Goal: Task Accomplishment & Management: Manage account settings

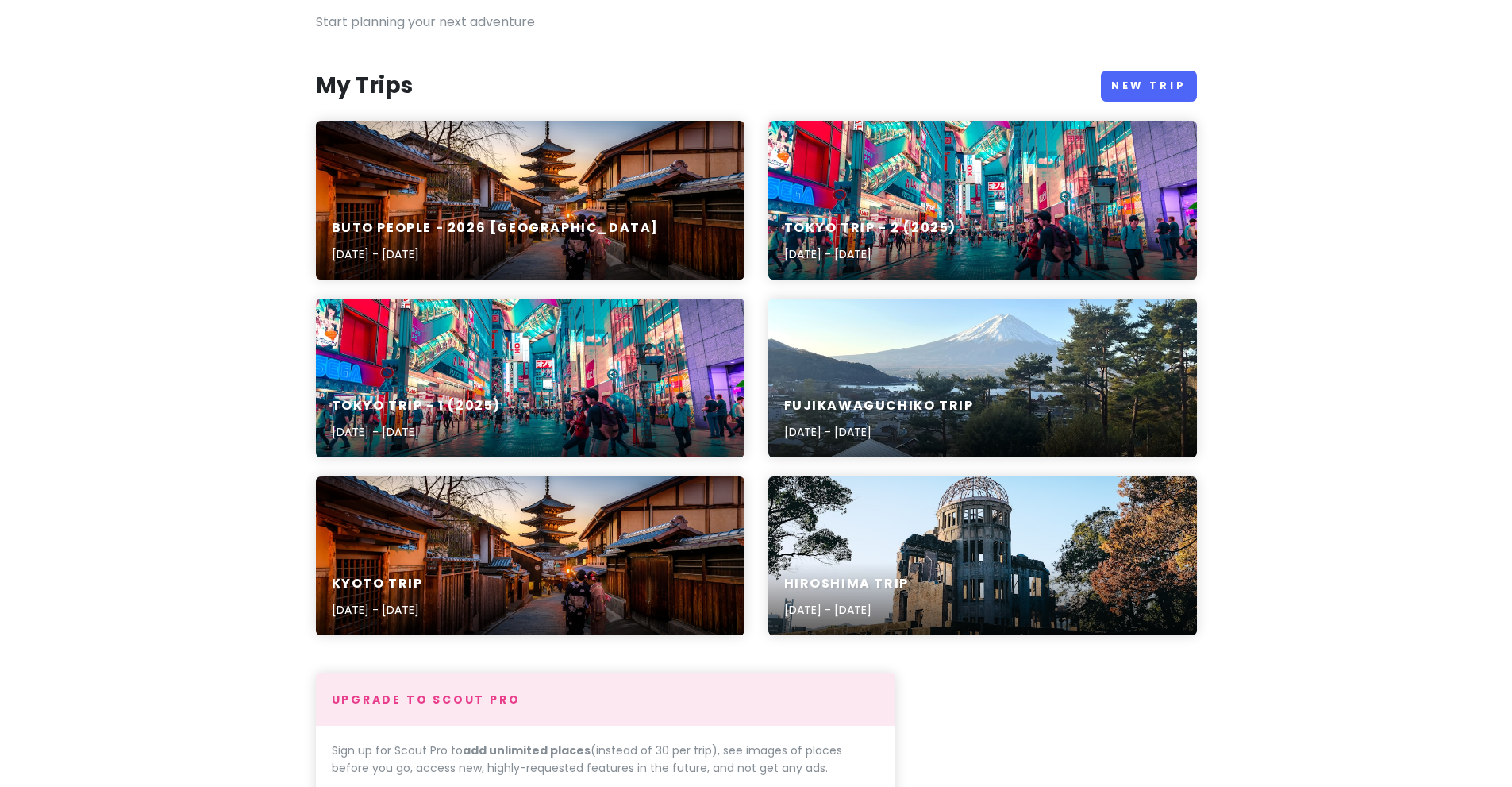
scroll to position [159, 0]
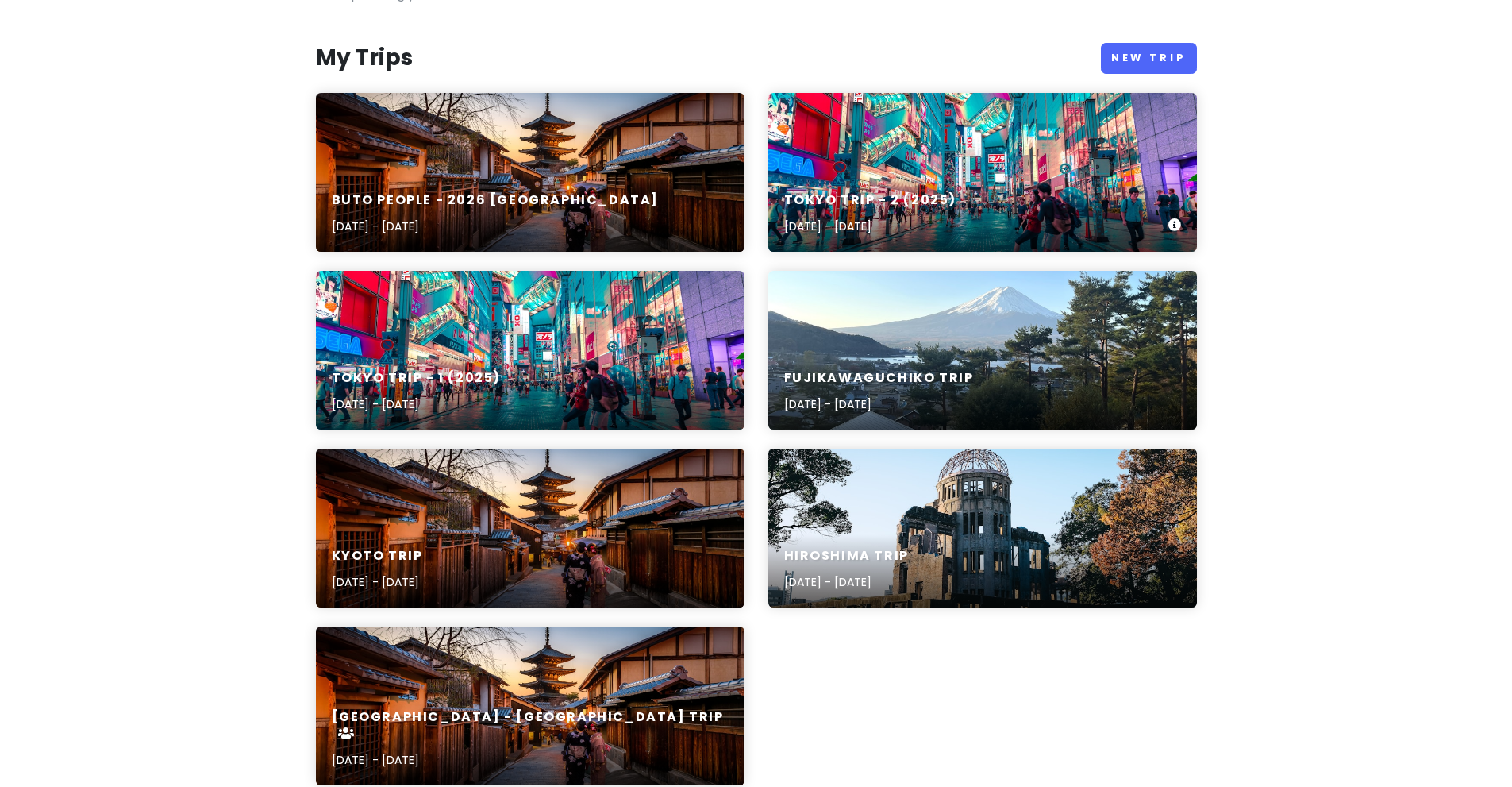
click at [915, 180] on div "Tokyo Trip - 2 (2025) [DATE] - [DATE]" at bounding box center [983, 213] width 428 height 75
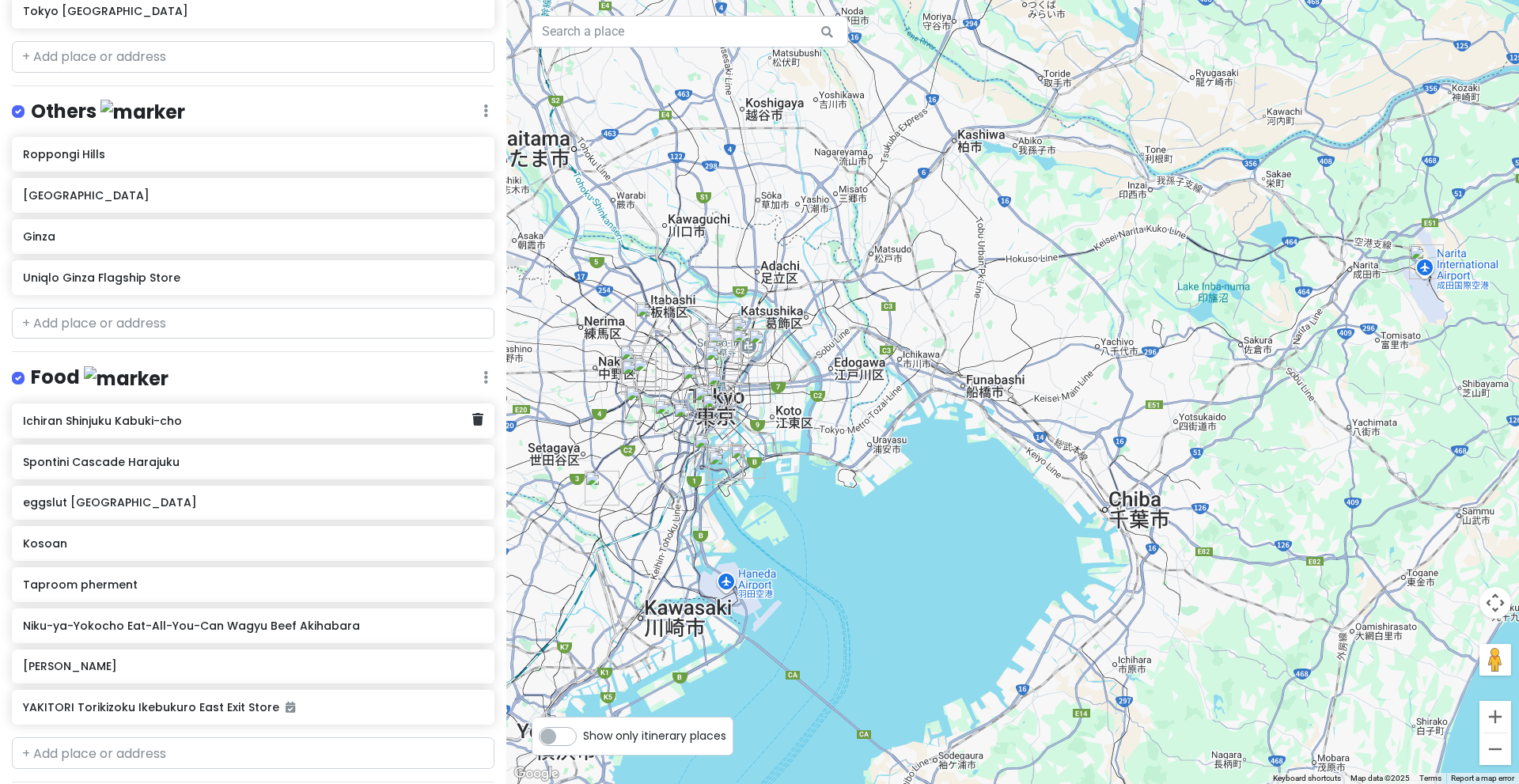
scroll to position [1568, 0]
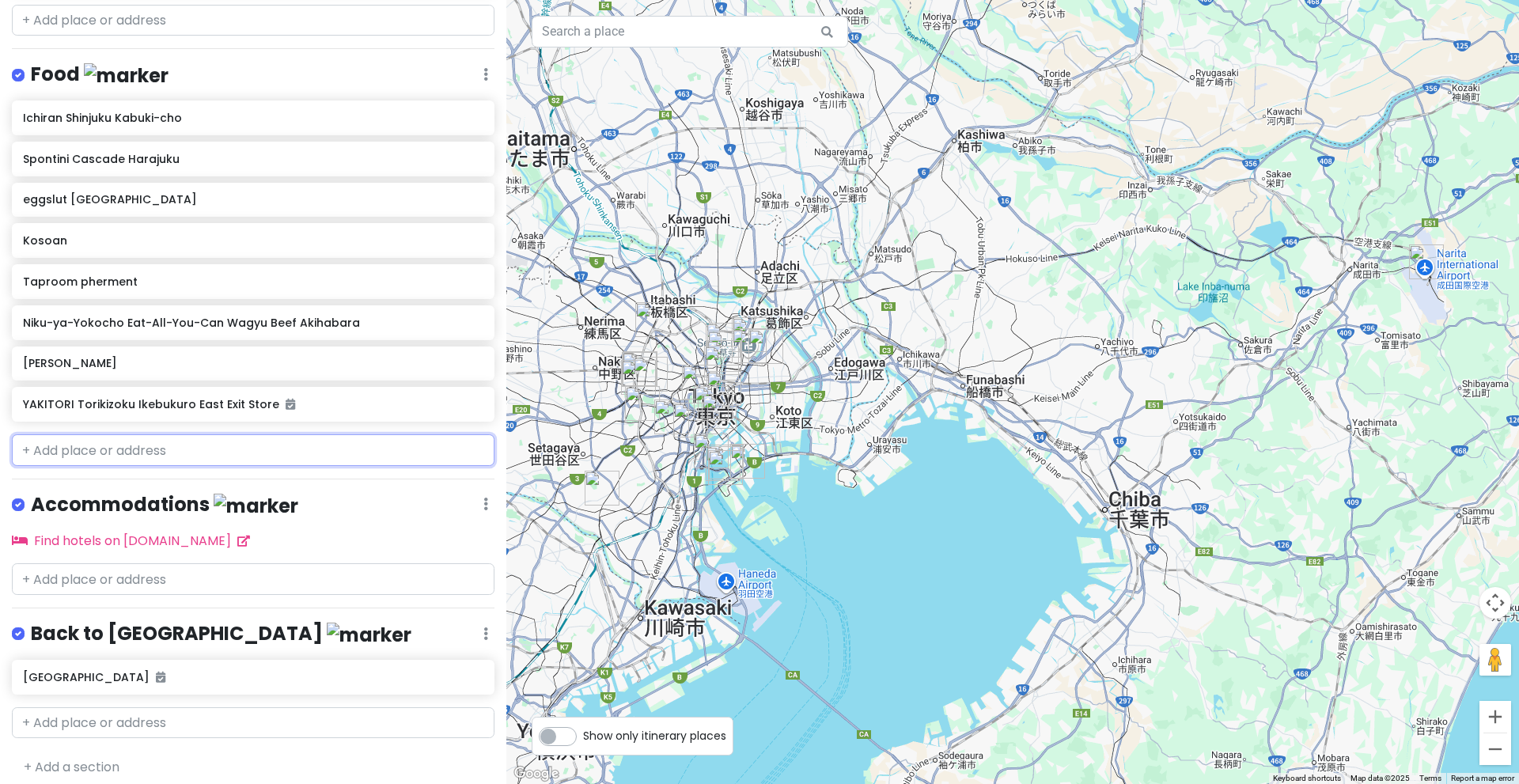
click at [205, 437] on input "text" at bounding box center [253, 450] width 483 height 32
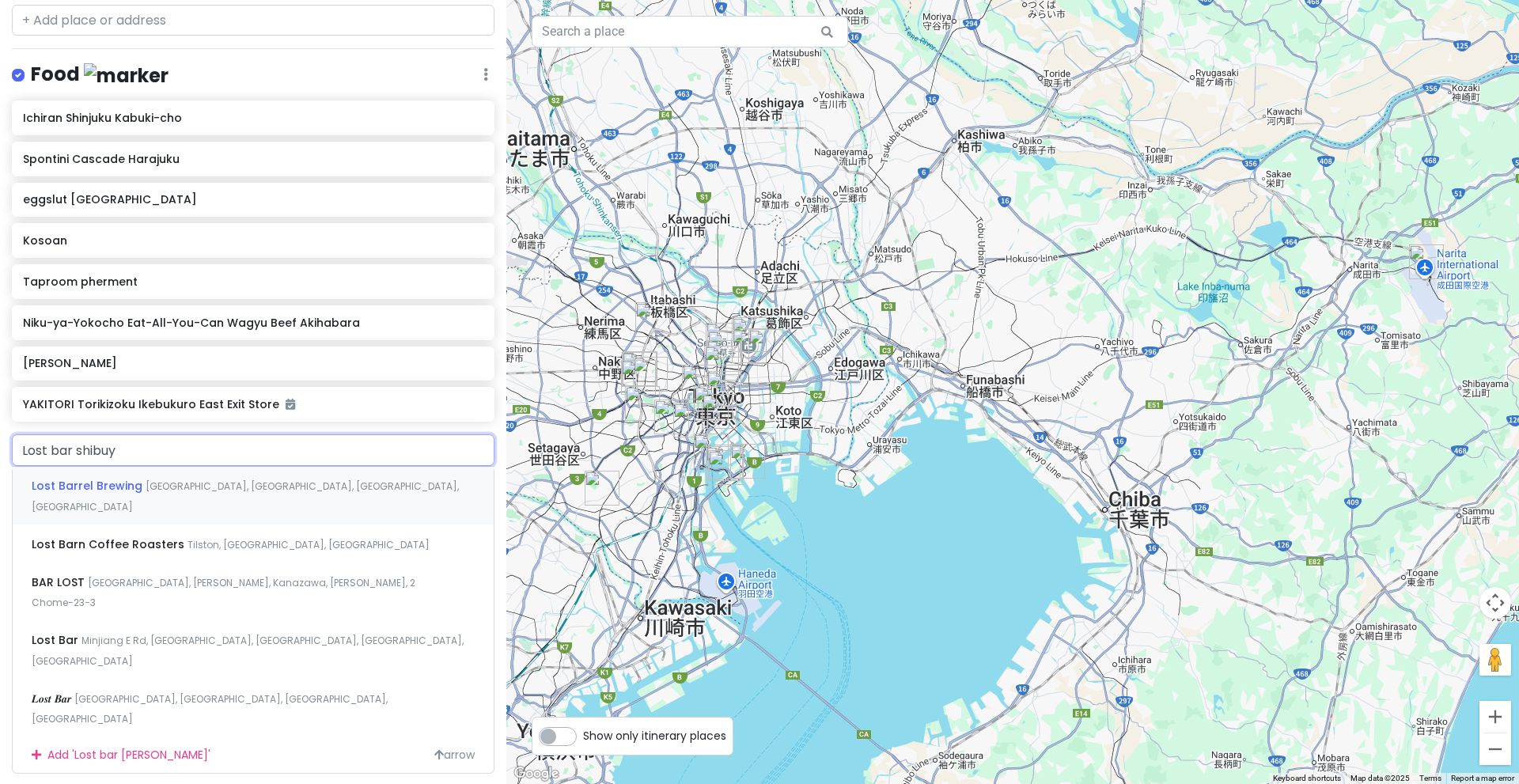
type input "Lost bar shibuya"
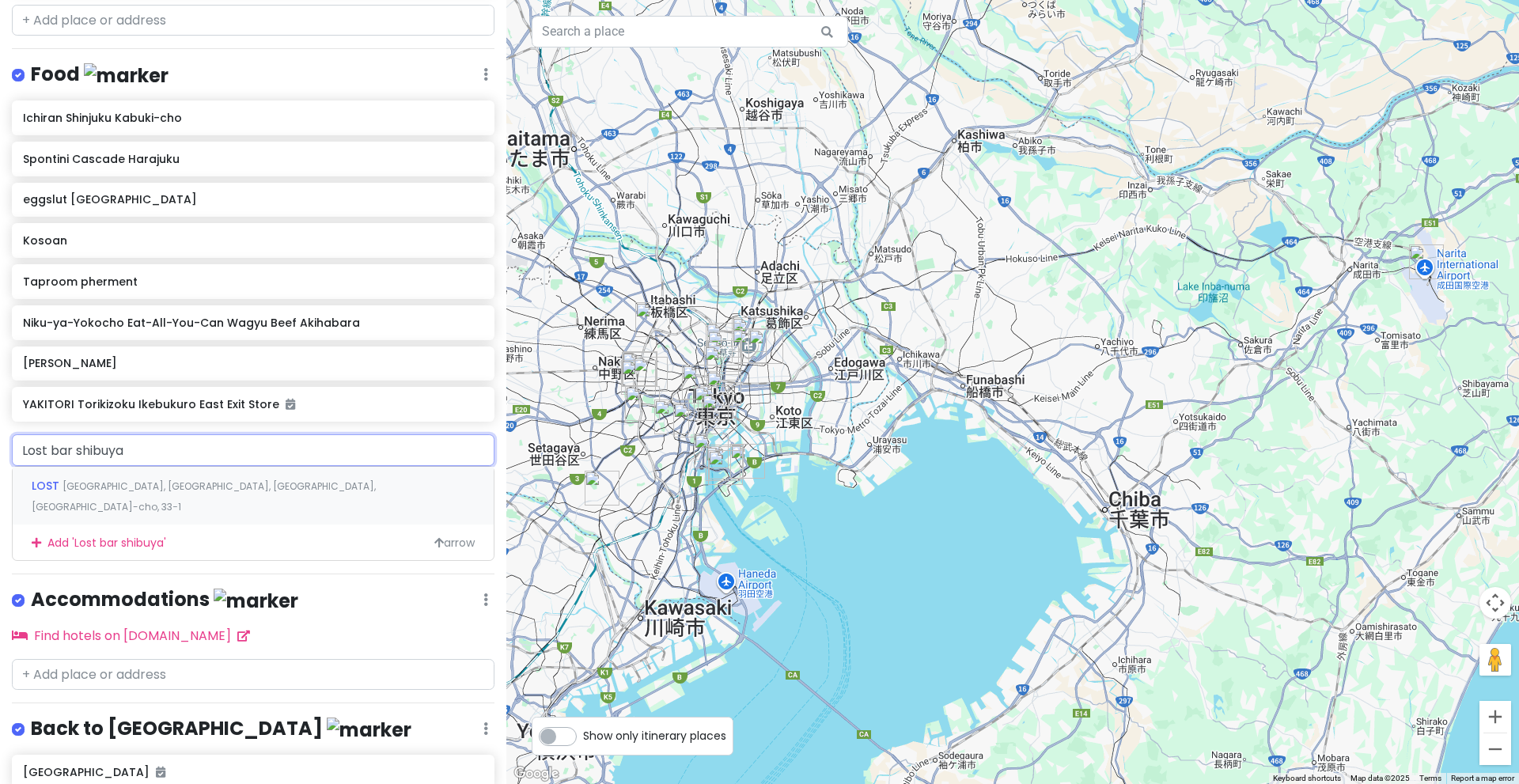
click at [242, 480] on span "[GEOGRAPHIC_DATA], [GEOGRAPHIC_DATA], [GEOGRAPHIC_DATA], [GEOGRAPHIC_DATA]-cho,…" at bounding box center [203, 497] width 344 height 34
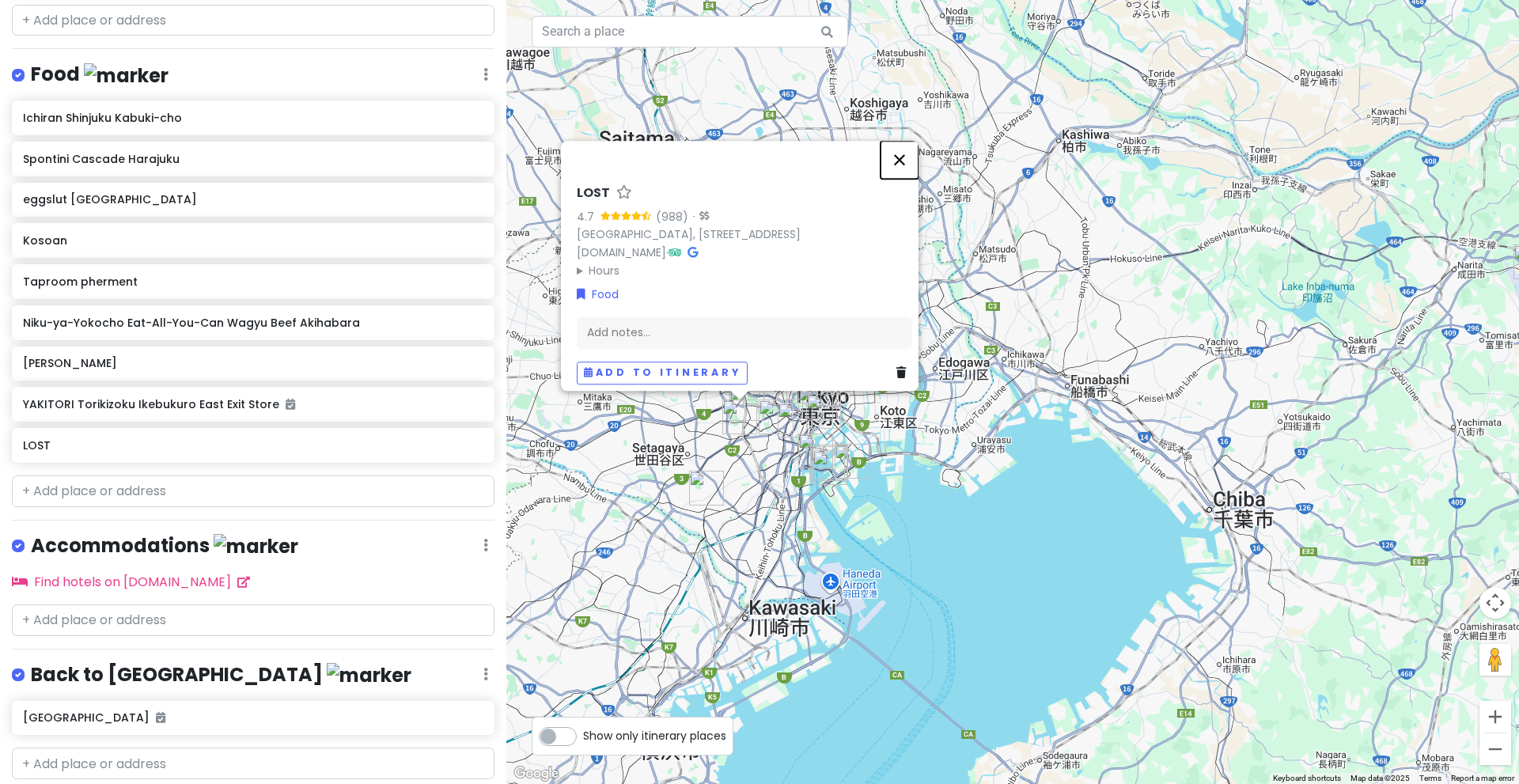
click at [915, 141] on button "Close" at bounding box center [899, 160] width 38 height 38
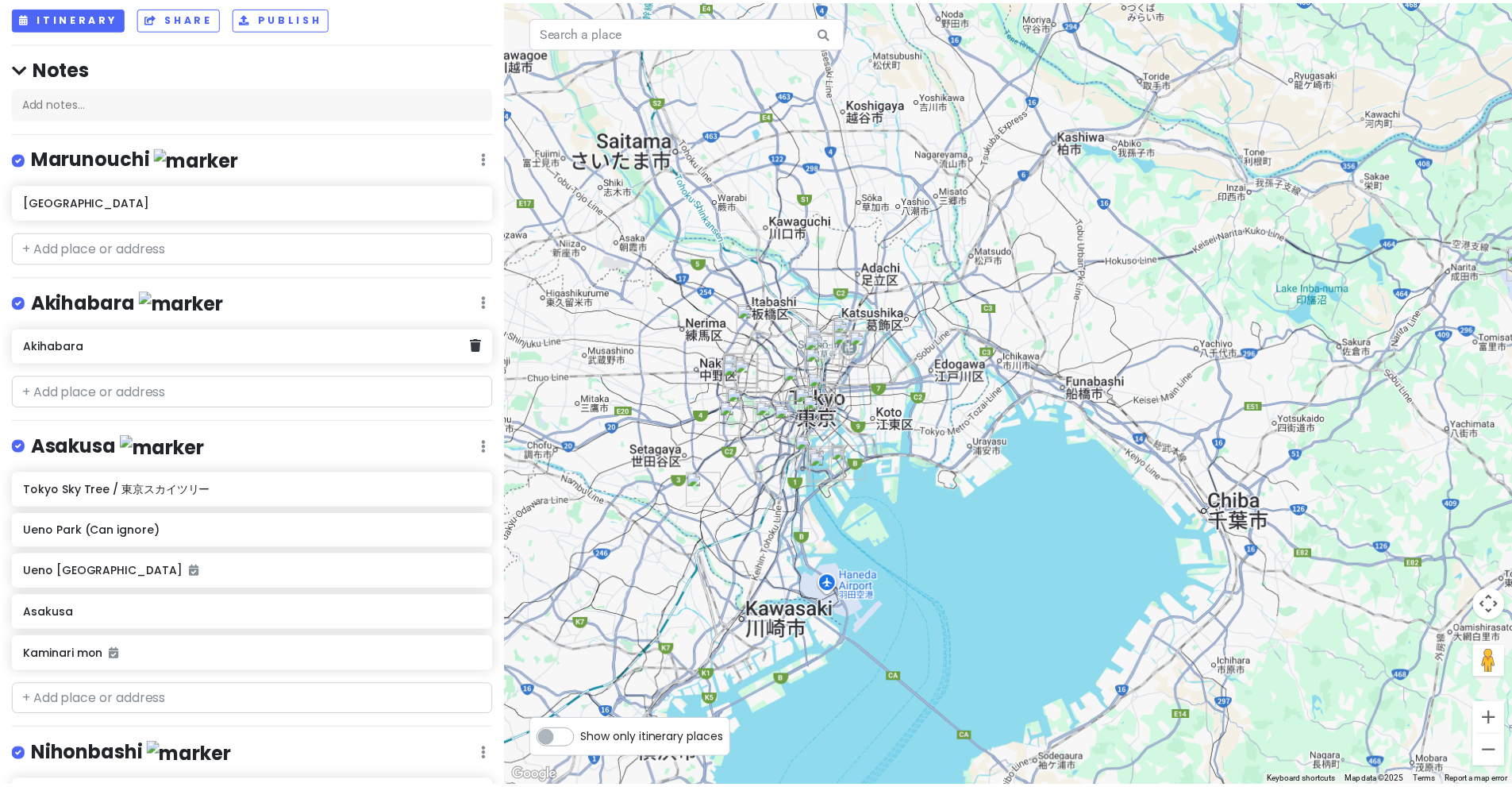
scroll to position [0, 0]
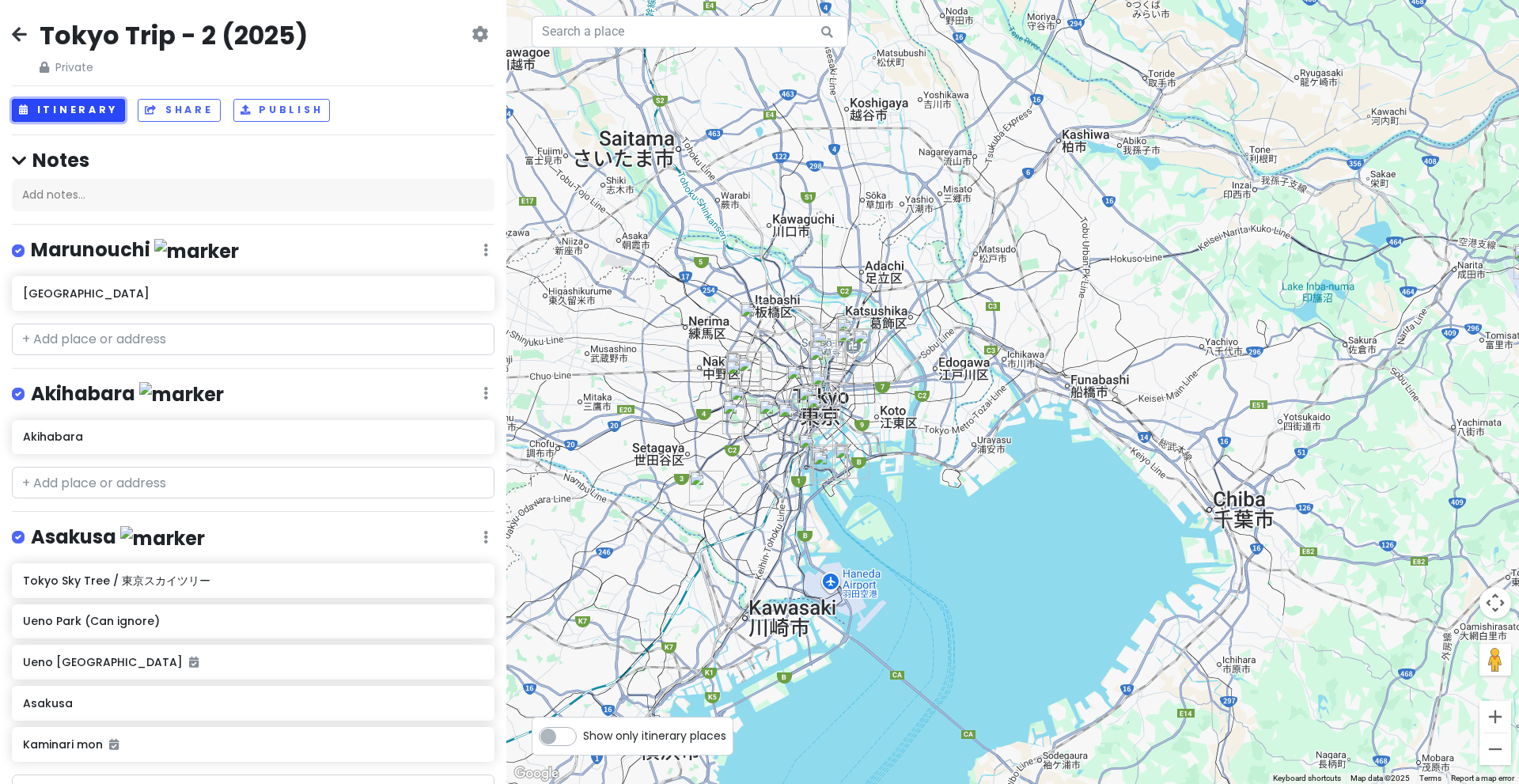
click at [103, 117] on button "Itinerary" at bounding box center [68, 110] width 113 height 23
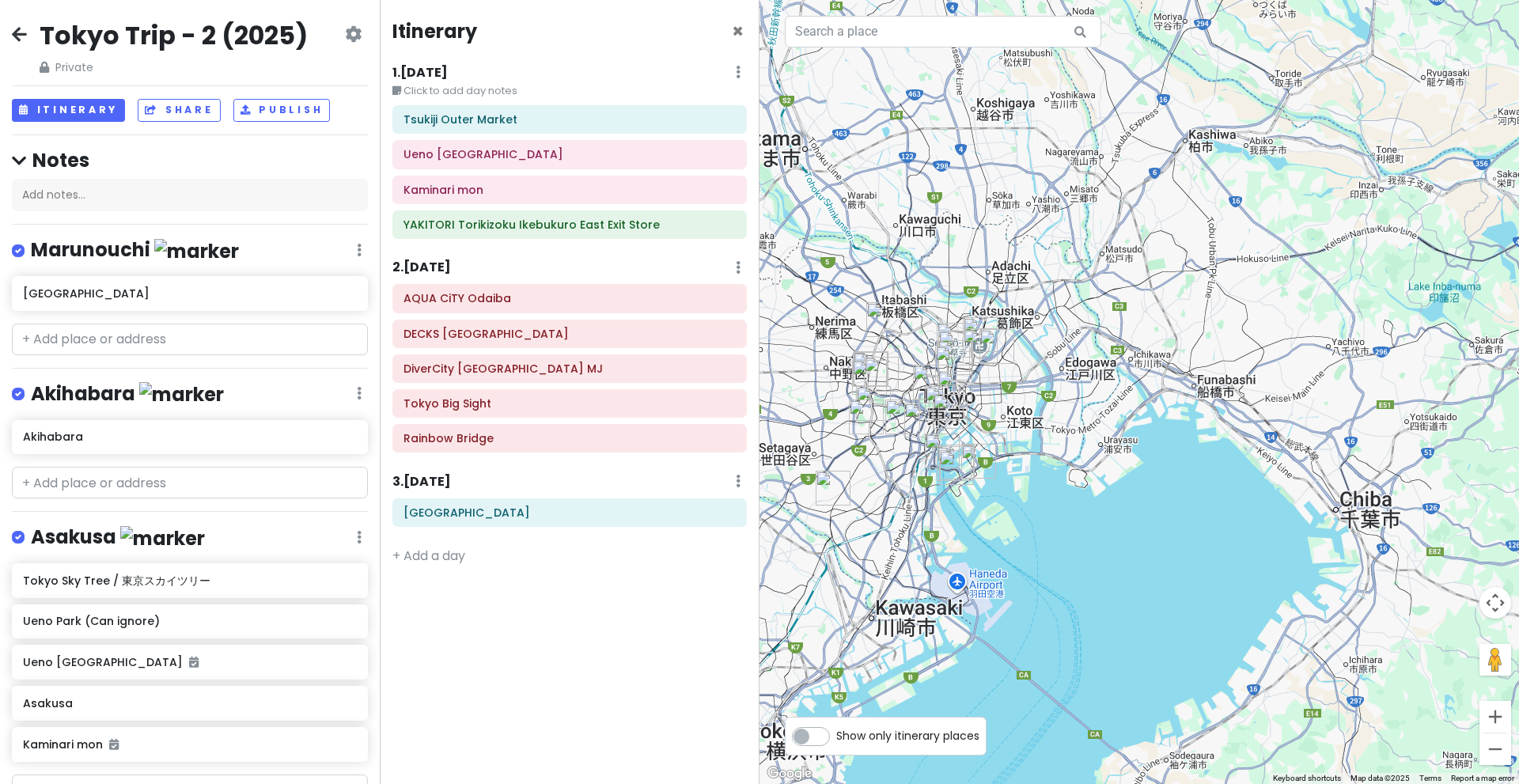
click at [18, 34] on icon at bounding box center [19, 34] width 15 height 12
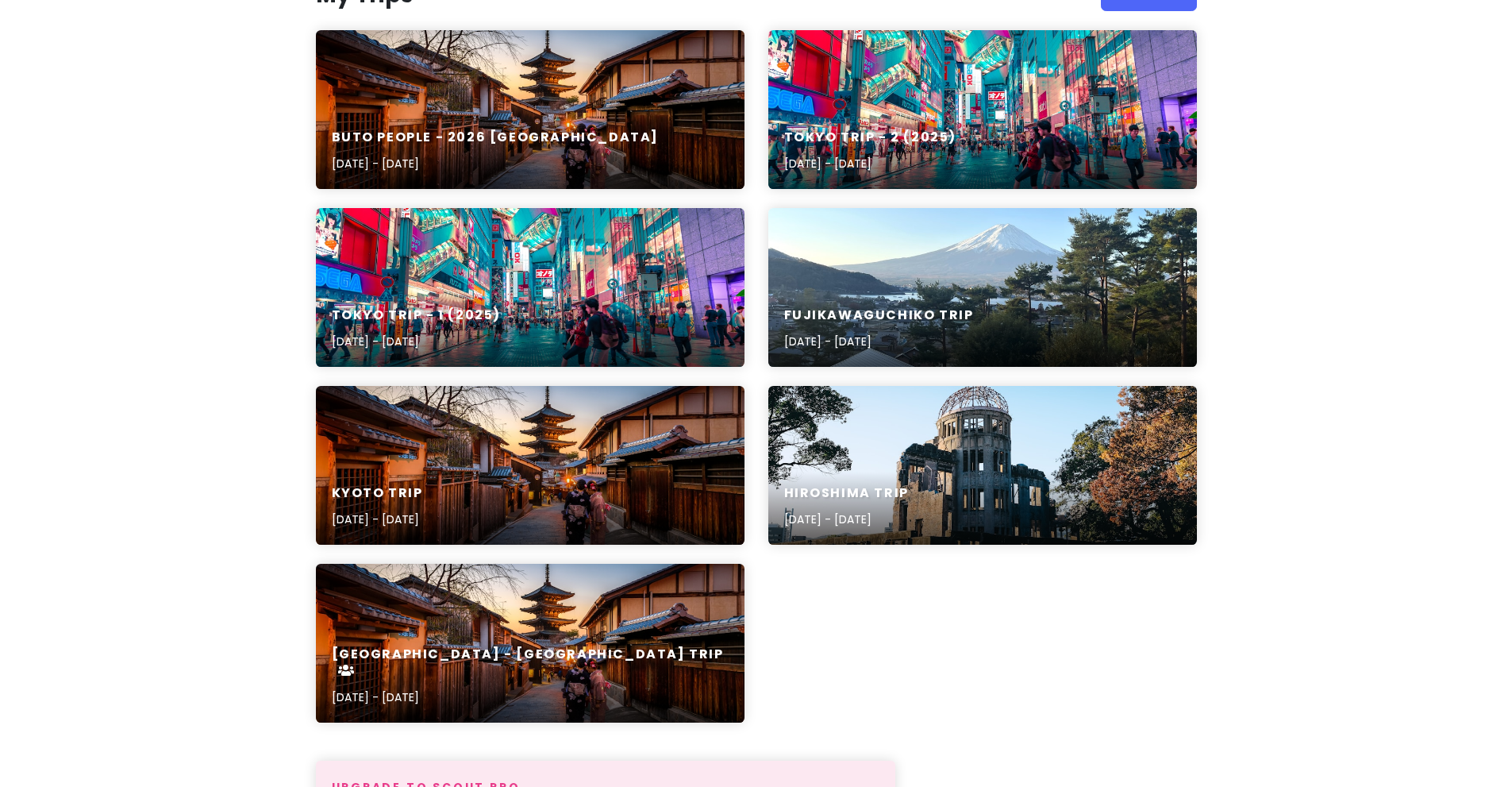
scroll to position [238, 0]
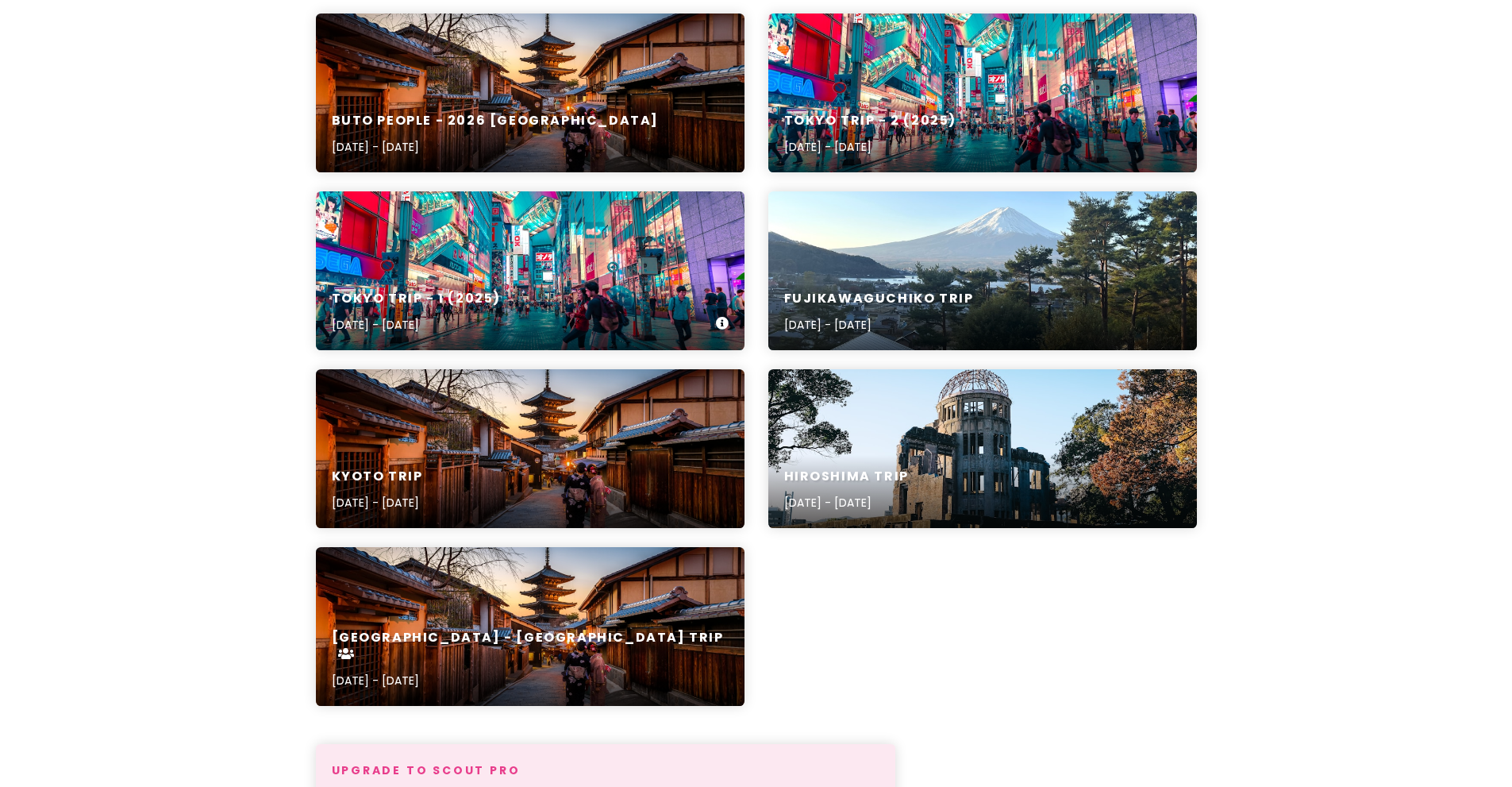
click at [608, 242] on div "Tokyo Trip - 1 (2025) [DATE] - [DATE]" at bounding box center [530, 270] width 428 height 159
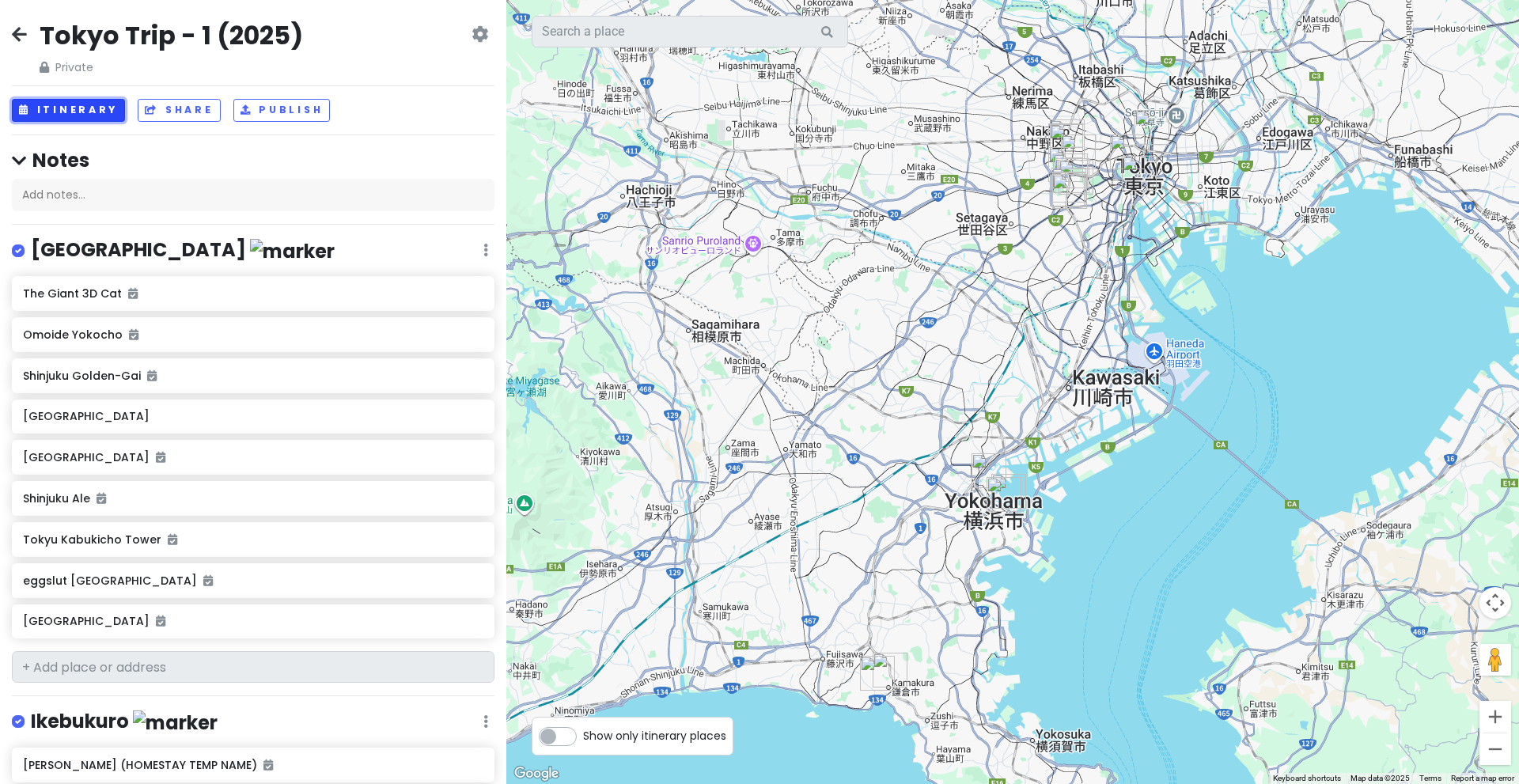
click at [69, 101] on button "Itinerary" at bounding box center [68, 110] width 113 height 23
